Goal: Task Accomplishment & Management: Use online tool/utility

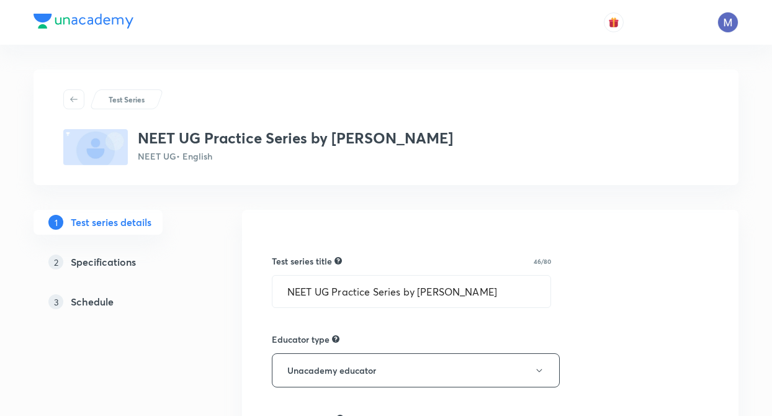
scroll to position [397, 0]
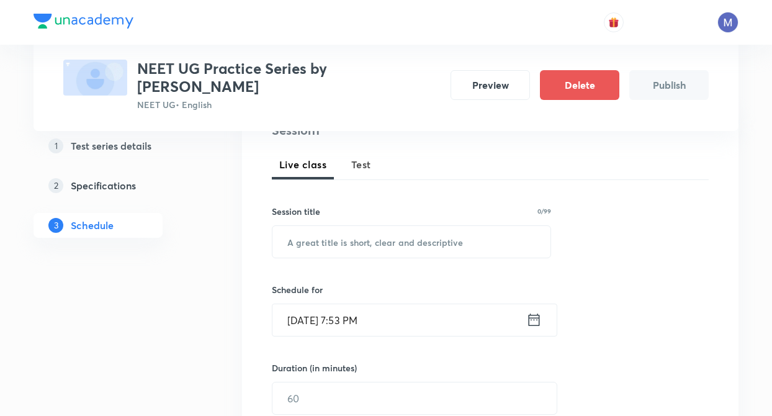
scroll to position [160, 0]
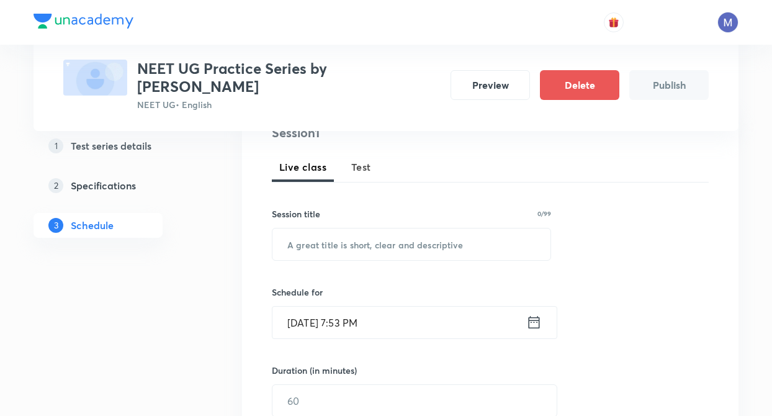
click at [366, 171] on span "Test" at bounding box center [361, 167] width 20 height 15
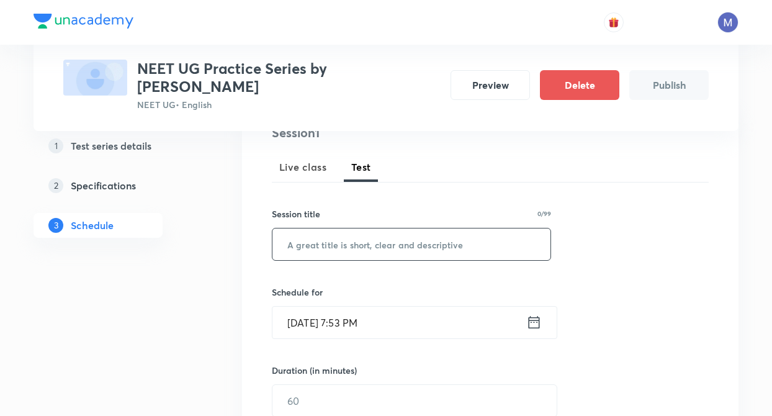
click at [377, 252] on input "text" at bounding box center [411, 244] width 278 height 32
type input "TEST 1"
click at [528, 325] on icon at bounding box center [534, 321] width 16 height 17
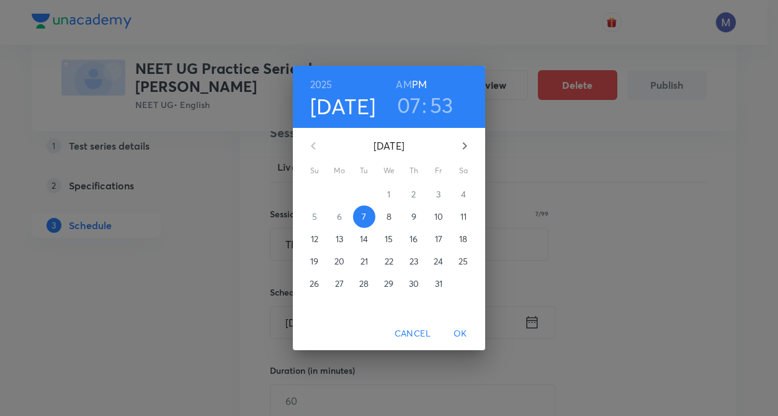
click at [441, 216] on p "10" at bounding box center [438, 216] width 9 height 12
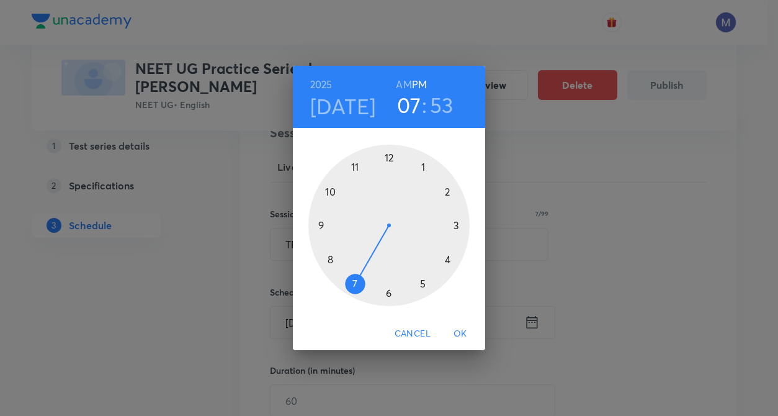
click at [158, 290] on div "2025 Oct 10 07 : 53 AM PM 1 2 3 4 5 6 7 8 9 10 11 12 Cancel OK" at bounding box center [389, 208] width 778 height 416
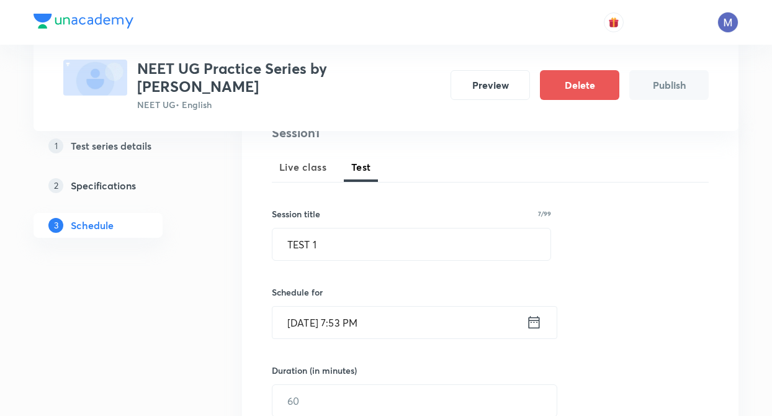
click at [535, 326] on icon at bounding box center [534, 321] width 16 height 17
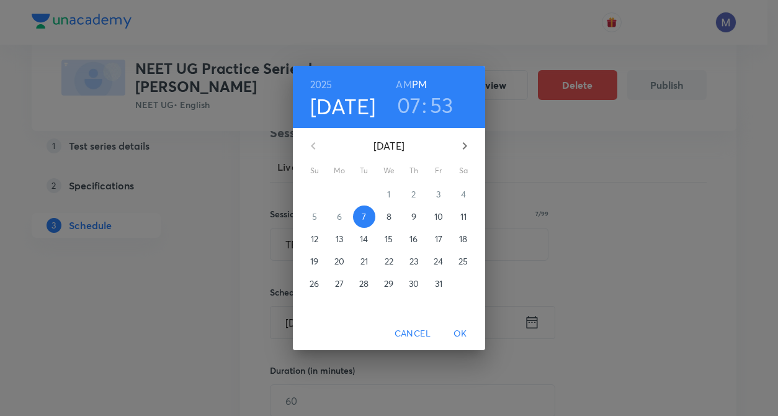
click at [441, 217] on p "10" at bounding box center [438, 216] width 9 height 12
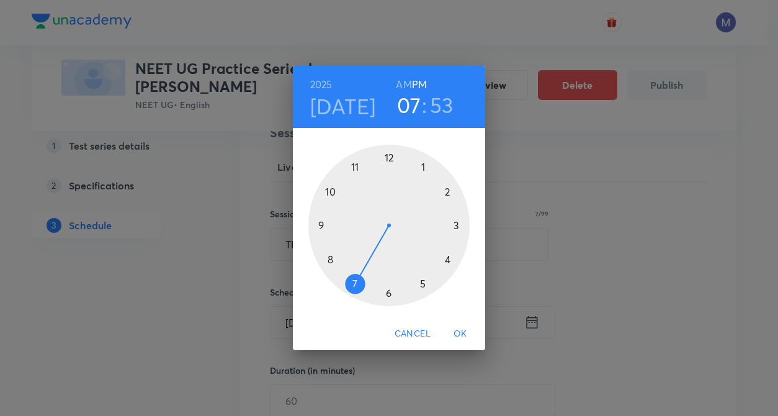
click at [390, 295] on div at bounding box center [388, 225] width 161 height 161
click at [390, 158] on div at bounding box center [388, 225] width 161 height 161
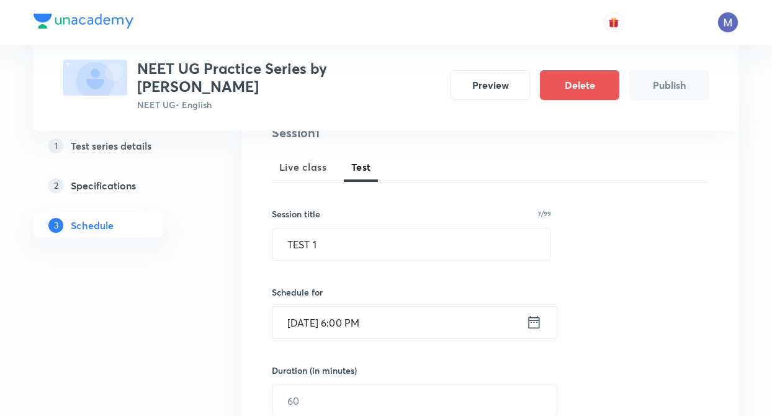
click at [246, 340] on div "Session 1 Live class Test Session title 7/99 TEST 1 ​ Schedule for Oct 10, 2025…" at bounding box center [490, 375] width 497 height 542
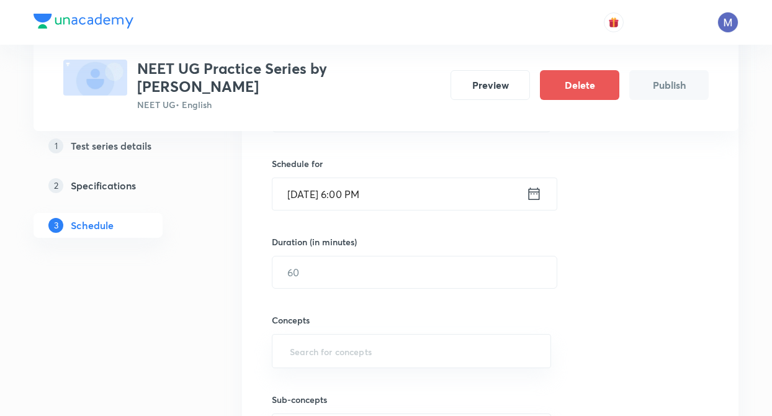
scroll to position [309, 0]
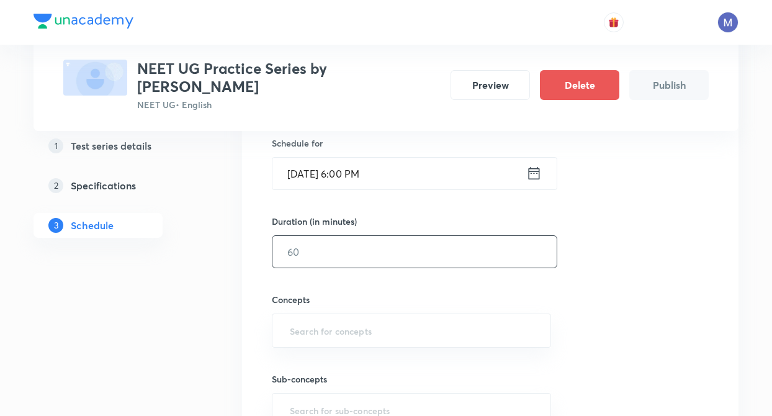
click at [341, 242] on input "text" at bounding box center [414, 252] width 284 height 32
type input "30"
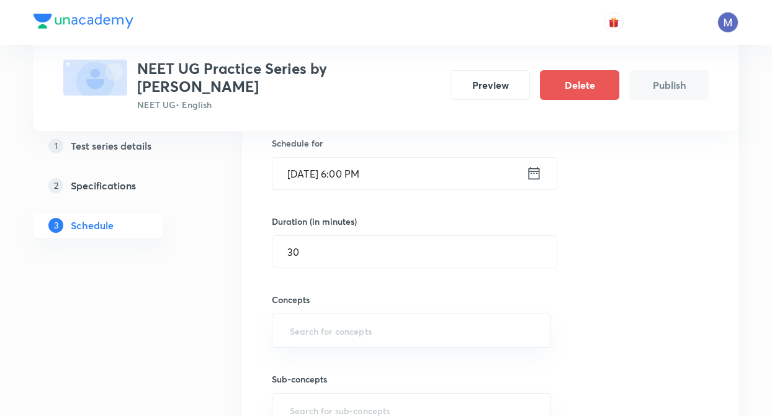
click at [207, 300] on div "Test Series NEET UG Practice Series by Harendra Singh Parihar NEET UG • English…" at bounding box center [386, 241] width 705 height 962
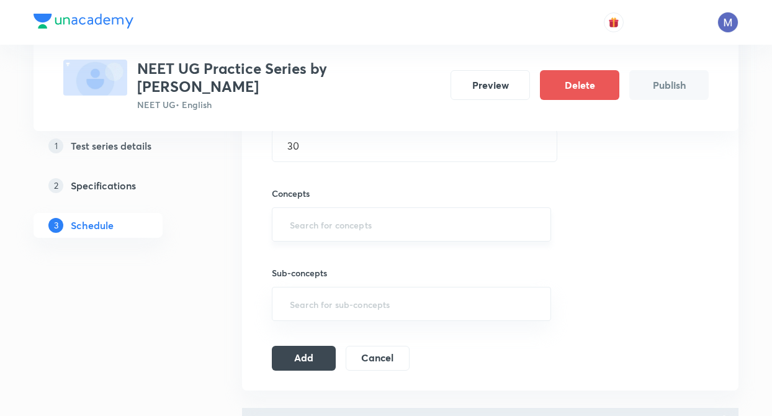
scroll to position [408, 0]
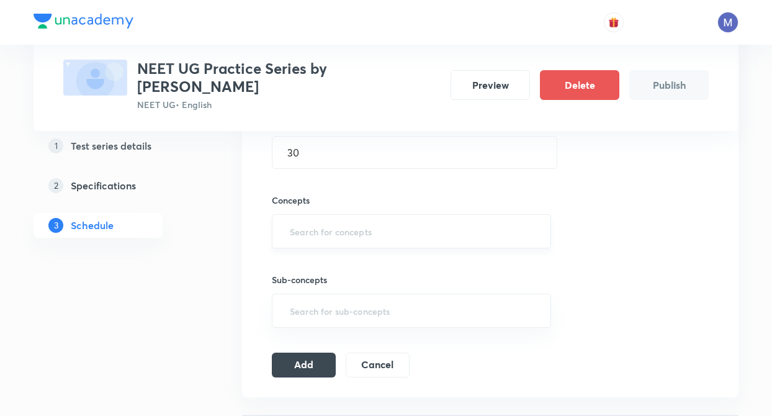
click at [309, 229] on input "text" at bounding box center [411, 231] width 248 height 23
type input "C"
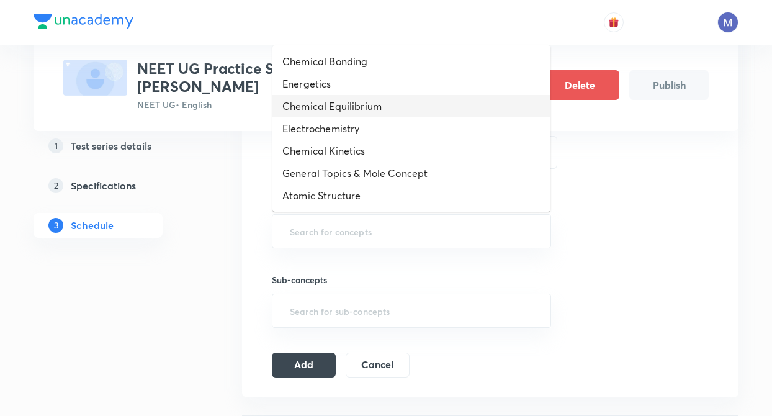
click at [317, 111] on li "Chemical Equilibrium" at bounding box center [411, 106] width 278 height 22
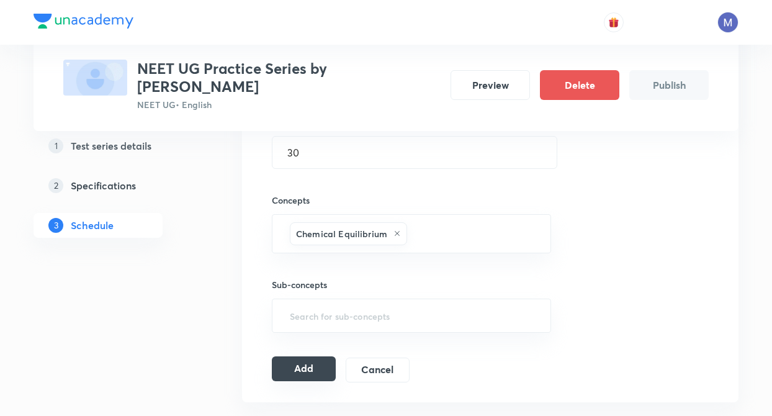
click at [303, 369] on button "Add" at bounding box center [304, 368] width 64 height 25
click at [302, 369] on button "Add" at bounding box center [304, 368] width 64 height 25
